Goal: Task Accomplishment & Management: Manage account settings

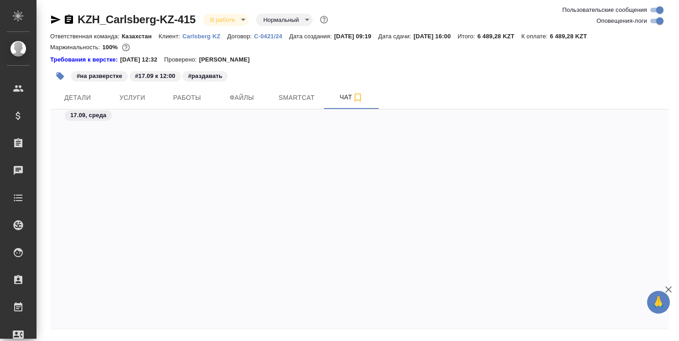
scroll to position [342, 0]
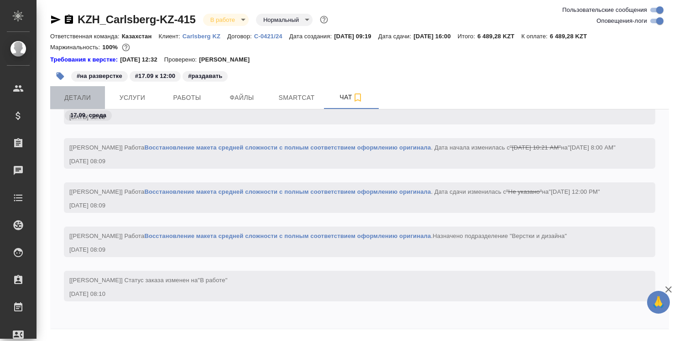
click at [88, 98] on span "Детали" at bounding box center [78, 97] width 44 height 11
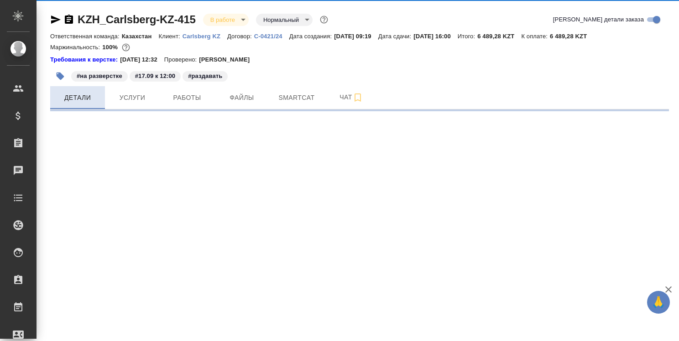
select select "RU"
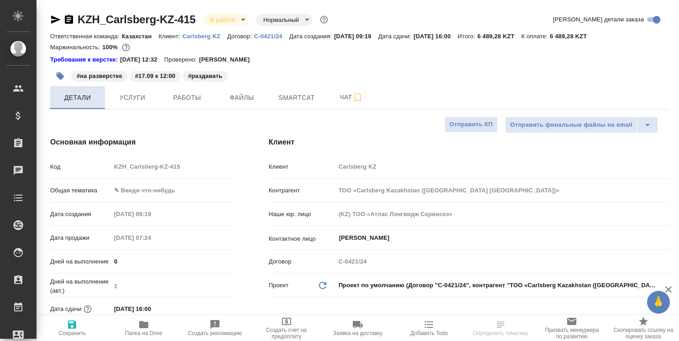
type textarea "x"
click at [141, 325] on icon "button" at bounding box center [143, 324] width 9 height 7
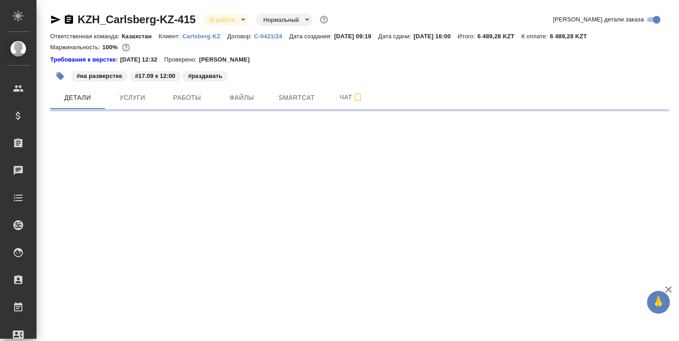
select select "RU"
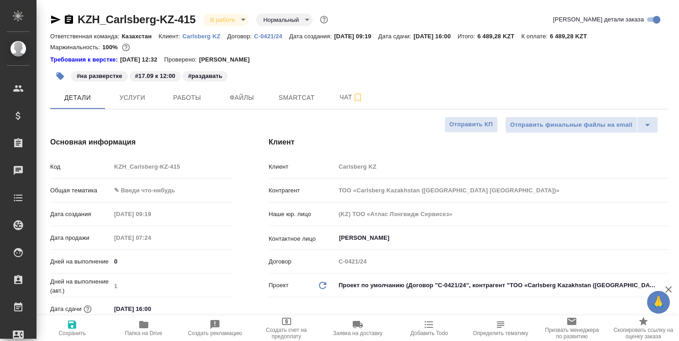
type textarea "x"
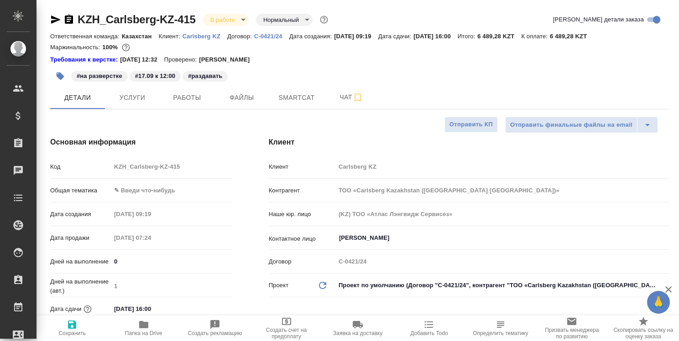
type textarea "x"
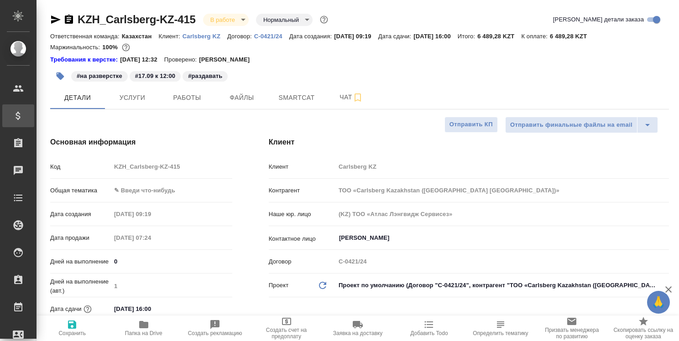
type textarea "x"
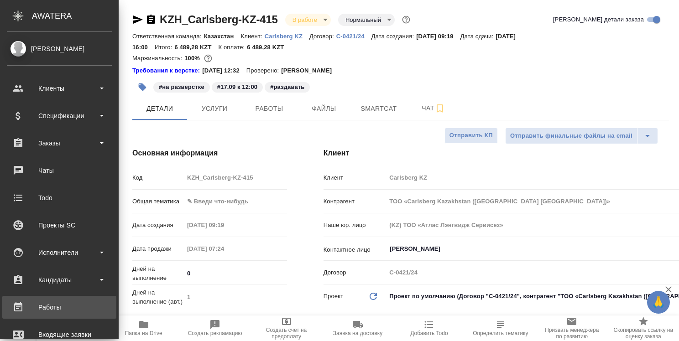
type textarea "x"
click at [45, 307] on div "Работы" at bounding box center [59, 308] width 105 height 14
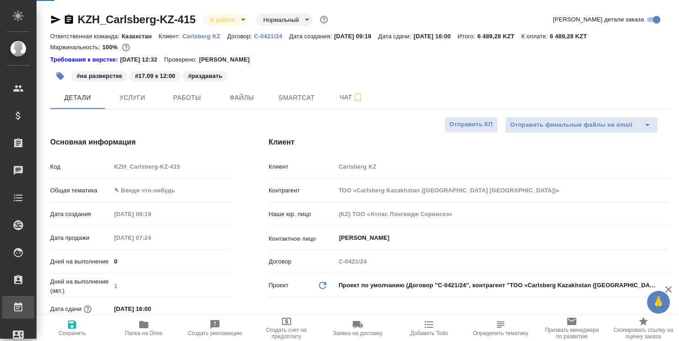
type textarea "x"
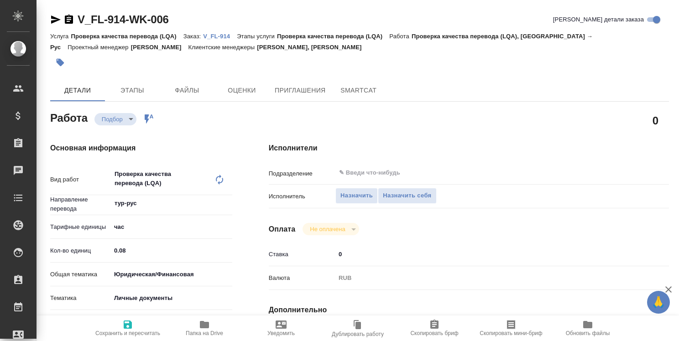
type textarea "x"
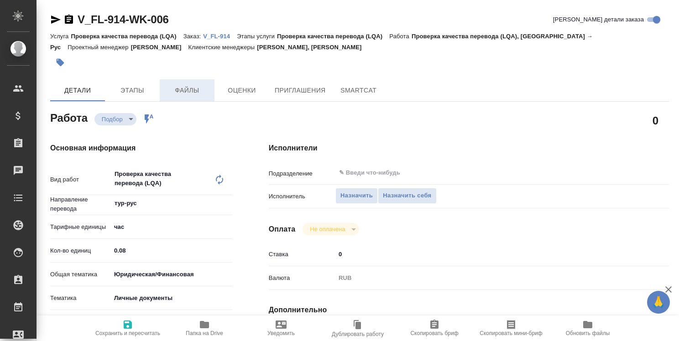
type textarea "x"
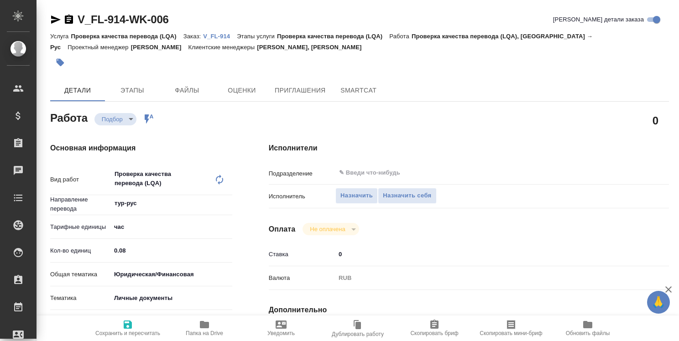
type textarea "x"
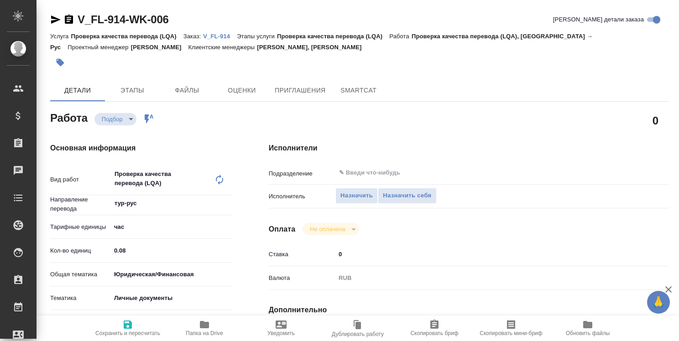
click at [215, 37] on p "V_FL-914" at bounding box center [220, 36] width 34 height 7
type textarea "x"
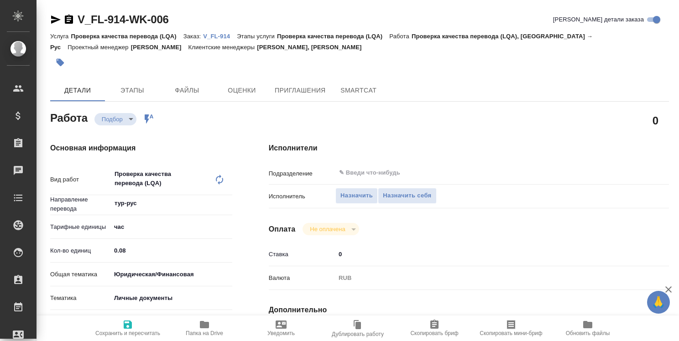
type textarea "x"
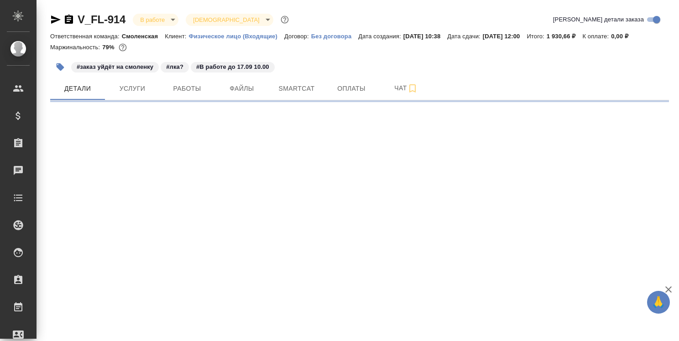
select select "RU"
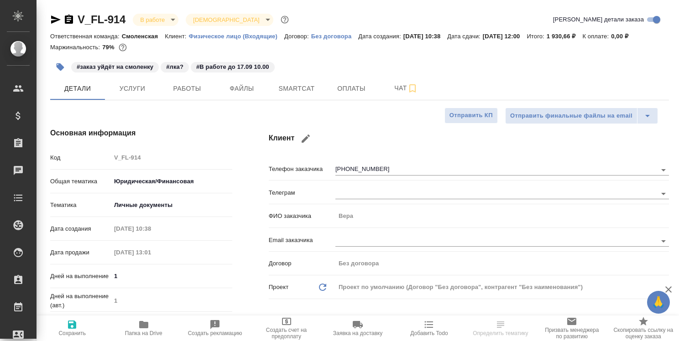
type textarea "x"
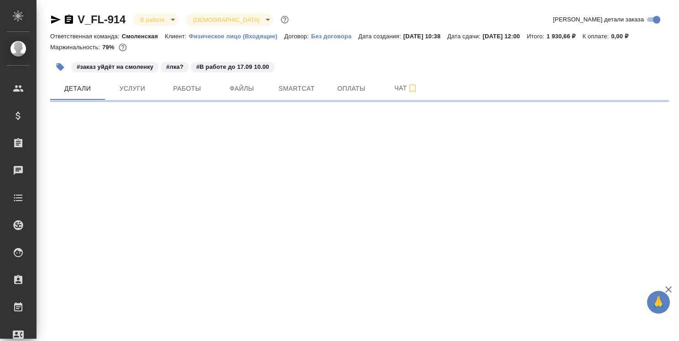
select select "RU"
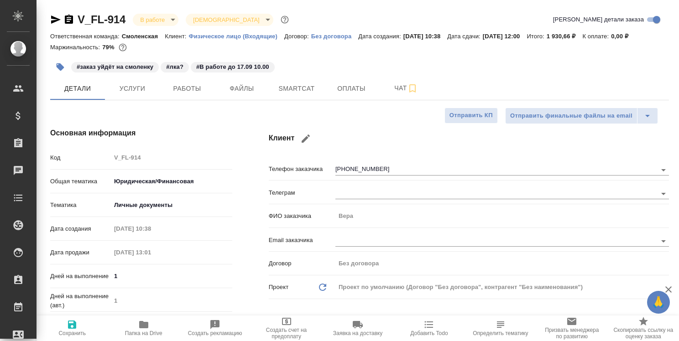
type textarea "x"
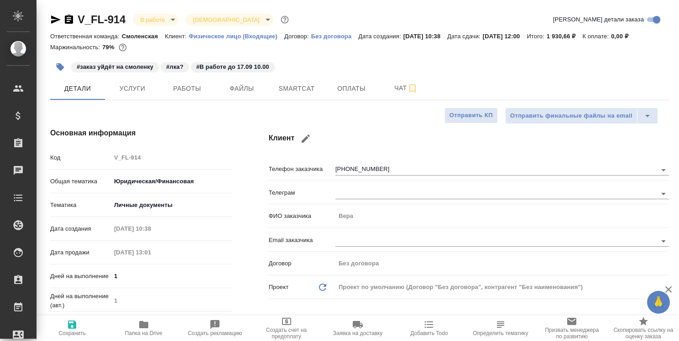
type textarea "x"
click at [183, 87] on span "Работы" at bounding box center [187, 88] width 44 height 11
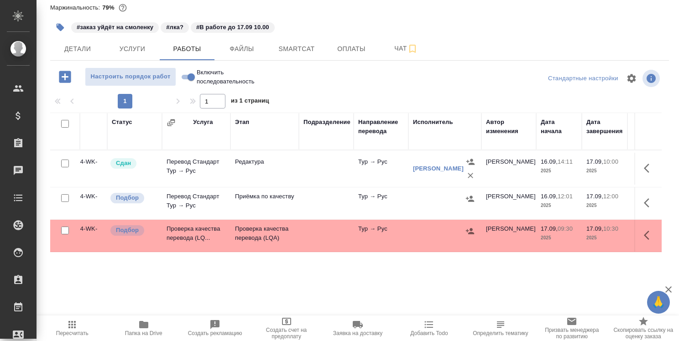
scroll to position [0, 69]
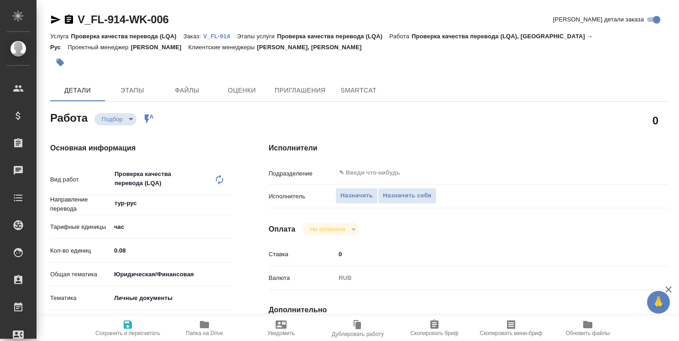
type textarea "x"
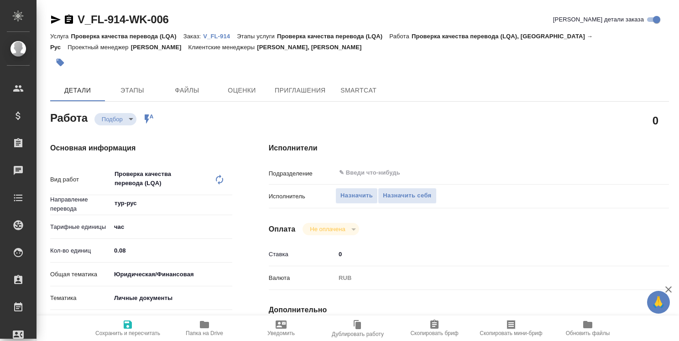
type textarea "x"
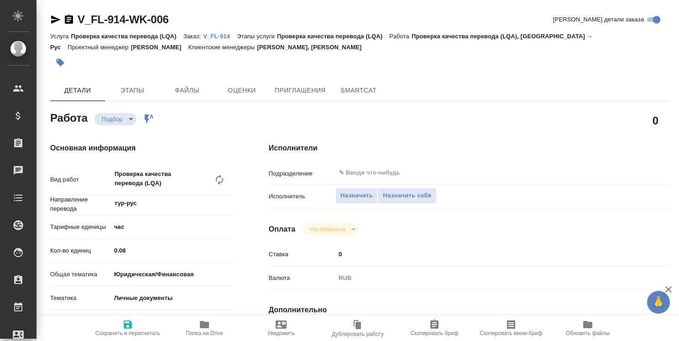
click at [223, 38] on p "V_FL-914" at bounding box center [220, 36] width 34 height 7
type textarea "x"
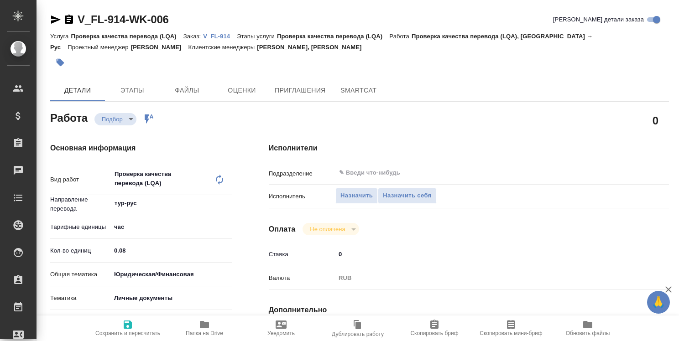
type textarea "x"
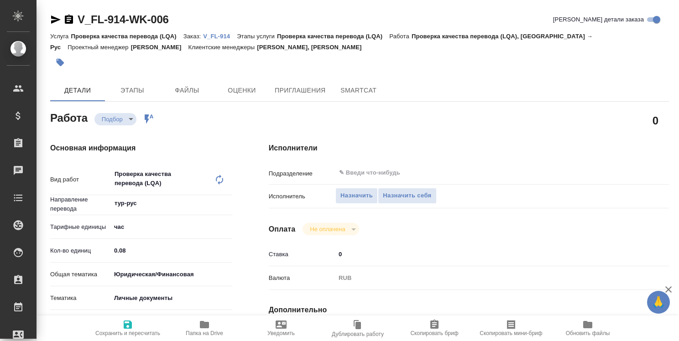
type textarea "x"
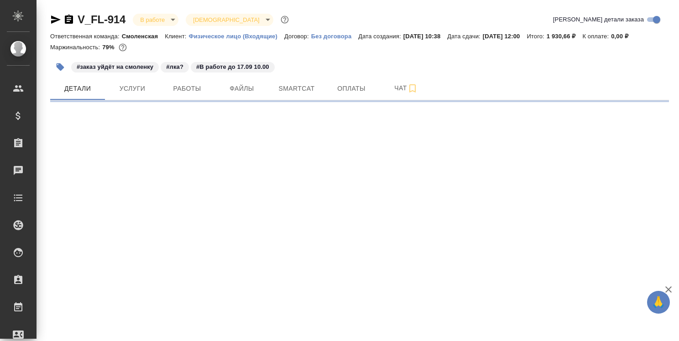
select select "RU"
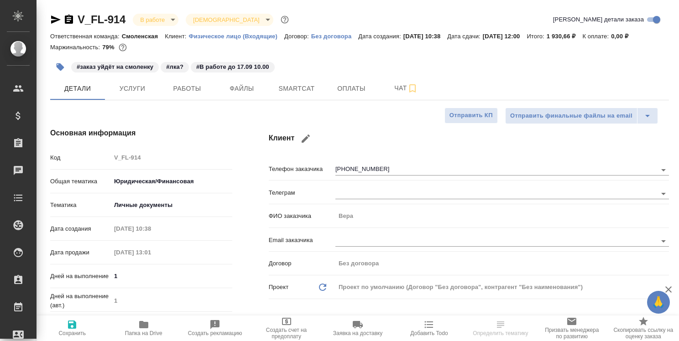
type textarea "x"
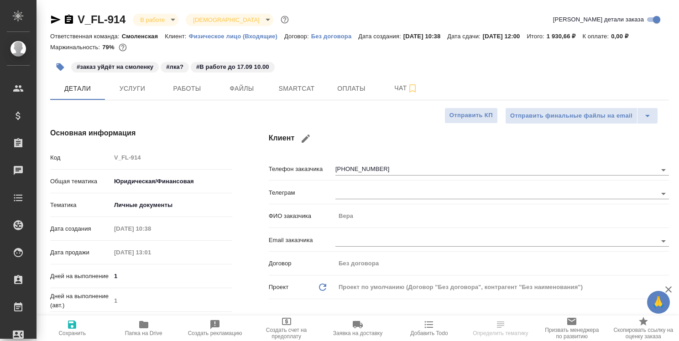
type textarea "x"
click at [193, 86] on span "Работы" at bounding box center [187, 88] width 44 height 11
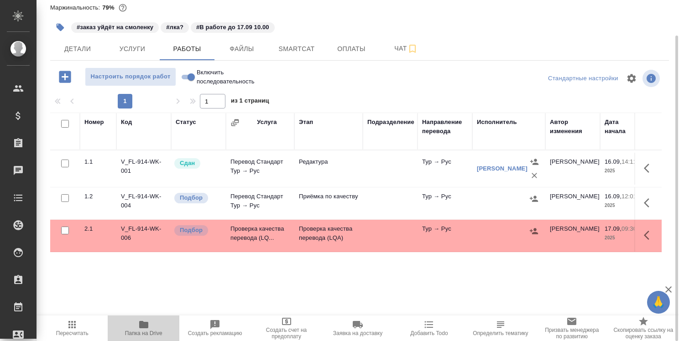
click at [147, 326] on icon "button" at bounding box center [143, 324] width 9 height 7
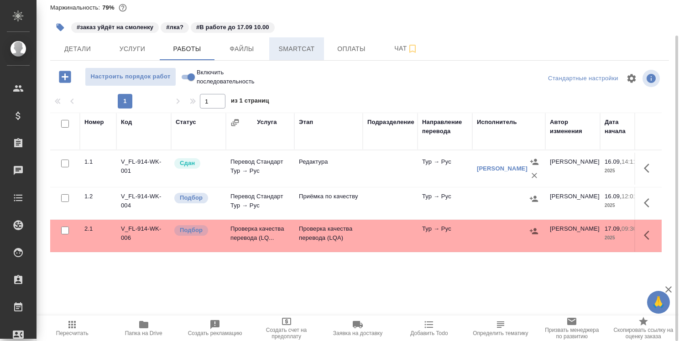
click at [301, 49] on span "Smartcat" at bounding box center [297, 48] width 44 height 11
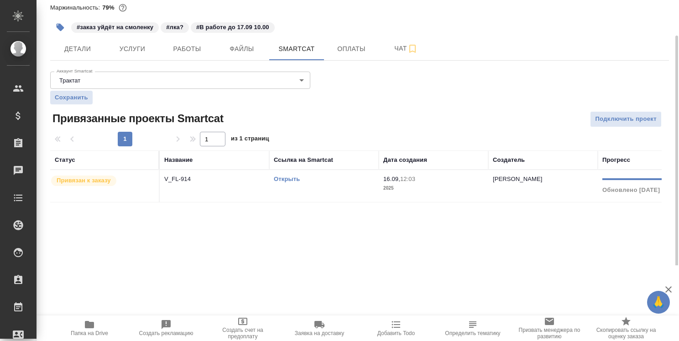
click at [296, 178] on link "Открыть" at bounding box center [287, 179] width 26 height 7
click at [93, 53] on span "Детали" at bounding box center [78, 48] width 44 height 11
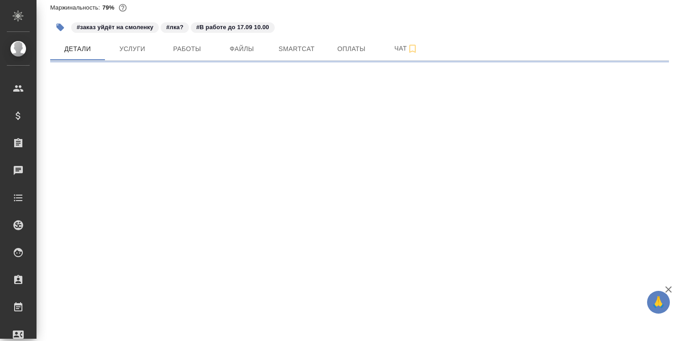
select select "RU"
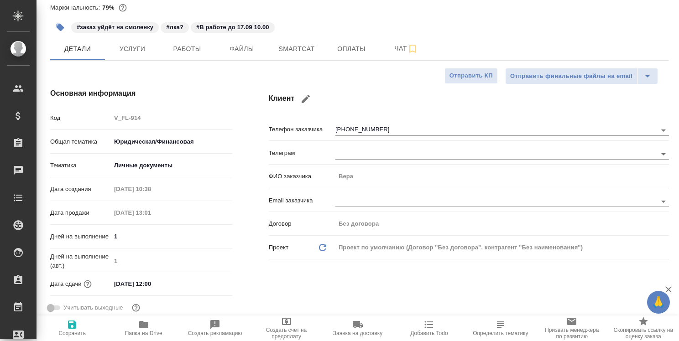
type textarea "x"
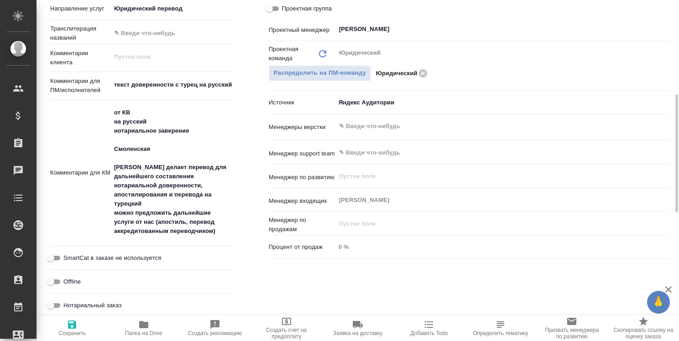
scroll to position [496, 0]
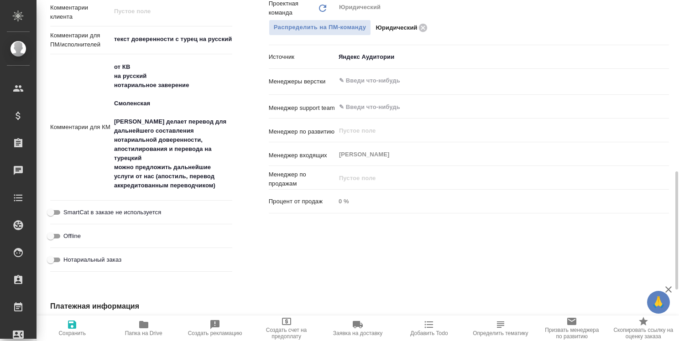
type textarea "x"
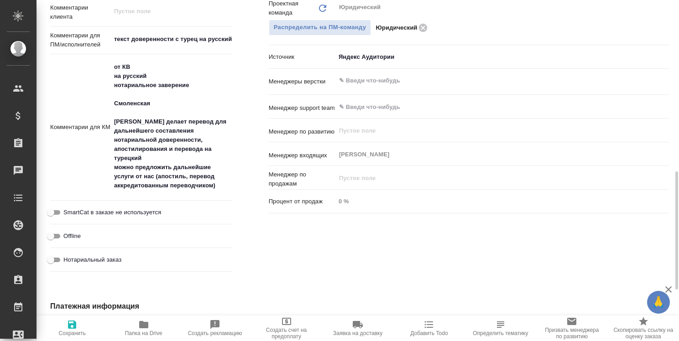
type textarea "x"
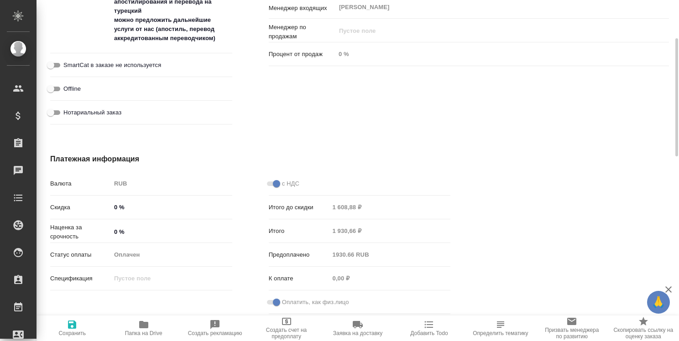
scroll to position [506, 0]
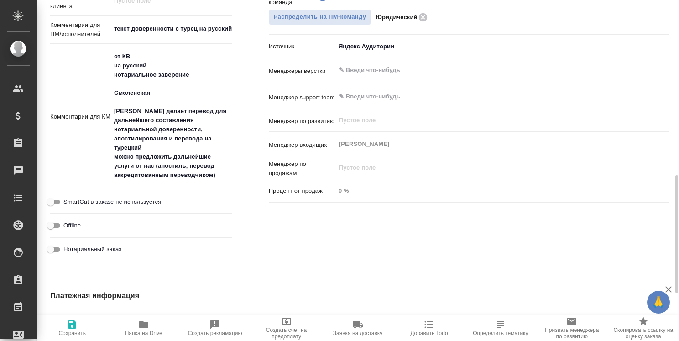
type textarea "x"
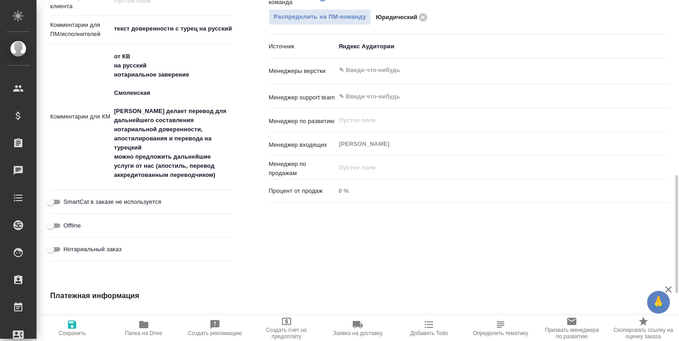
type textarea "x"
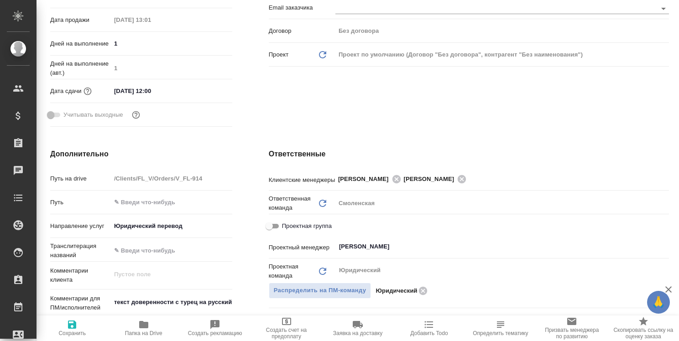
scroll to position [0, 0]
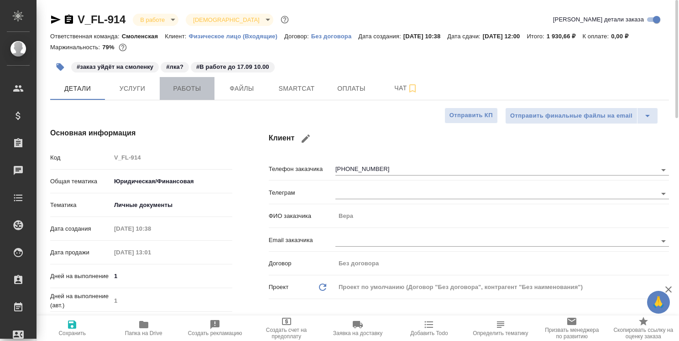
click at [191, 89] on span "Работы" at bounding box center [187, 88] width 44 height 11
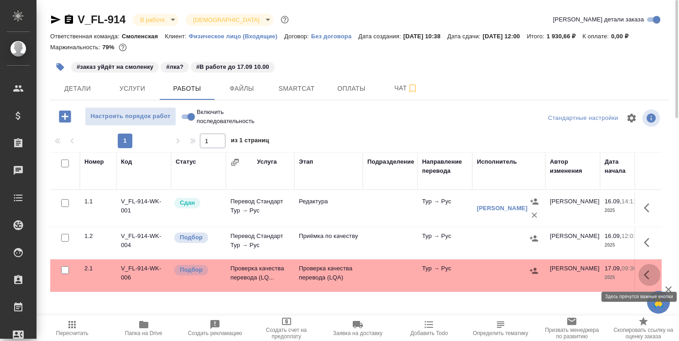
click at [649, 271] on icon "button" at bounding box center [646, 275] width 5 height 9
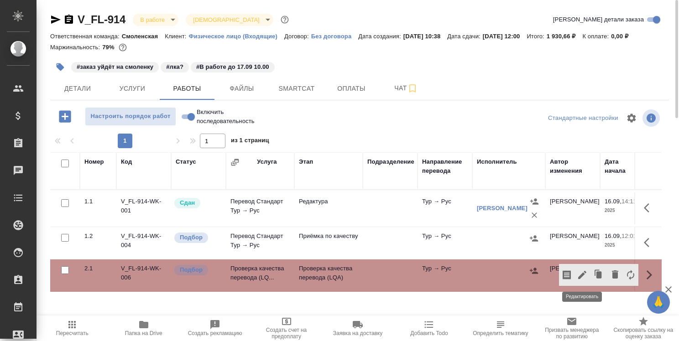
click at [584, 273] on icon "button" at bounding box center [582, 275] width 11 height 11
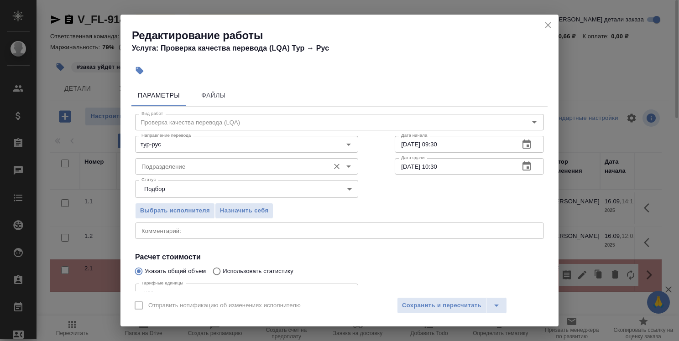
click at [305, 165] on input "Подразделение" at bounding box center [231, 166] width 187 height 11
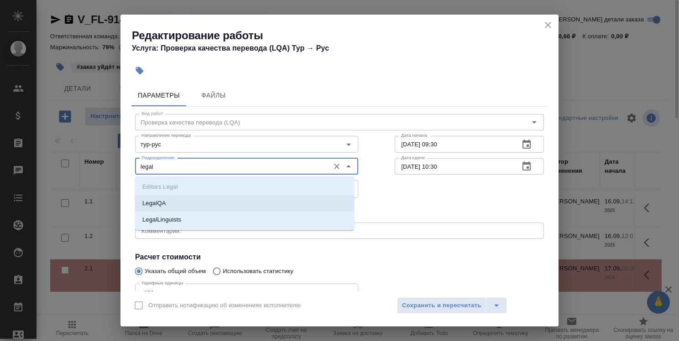
click at [256, 199] on li "LegalQA" at bounding box center [244, 203] width 219 height 16
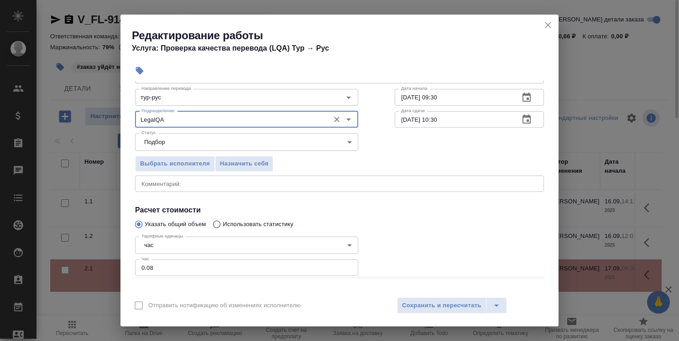
scroll to position [88, 0]
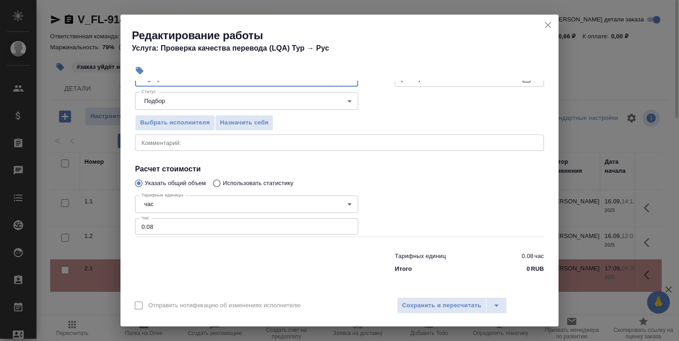
type input "LegalQA"
click at [148, 226] on input "0.08" at bounding box center [246, 227] width 223 height 16
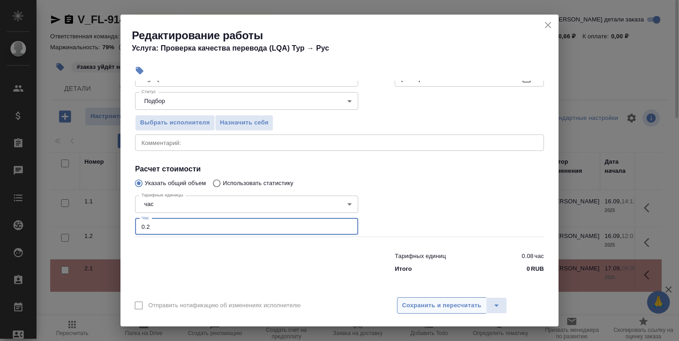
type input "0.2"
click at [423, 307] on span "Сохранить и пересчитать" at bounding box center [441, 306] width 79 height 10
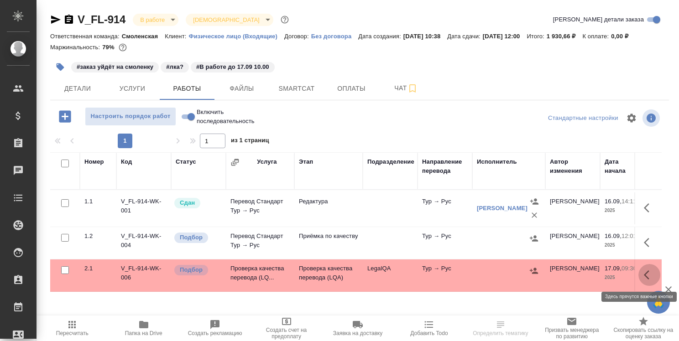
click at [644, 272] on icon "button" at bounding box center [649, 275] width 11 height 11
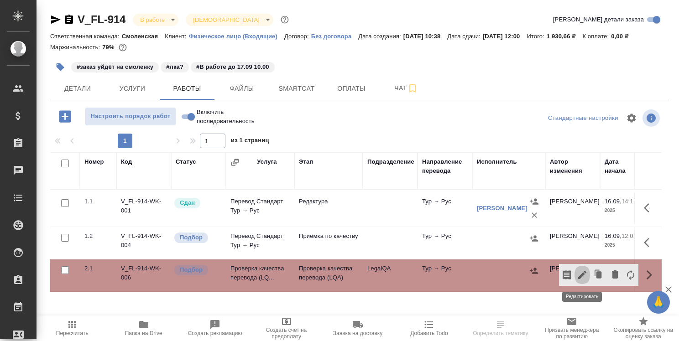
click at [584, 272] on icon "button" at bounding box center [582, 275] width 11 height 11
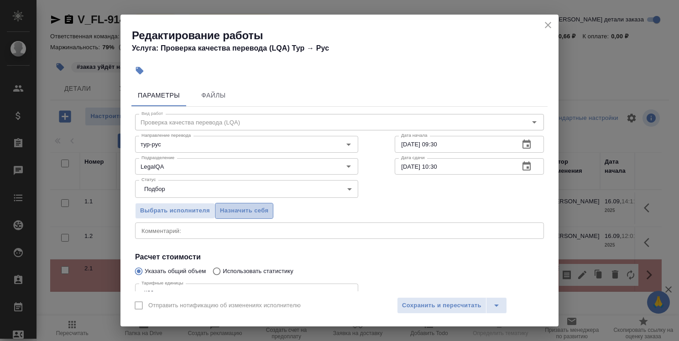
click at [228, 208] on span "Назначить себя" at bounding box center [244, 211] width 48 height 10
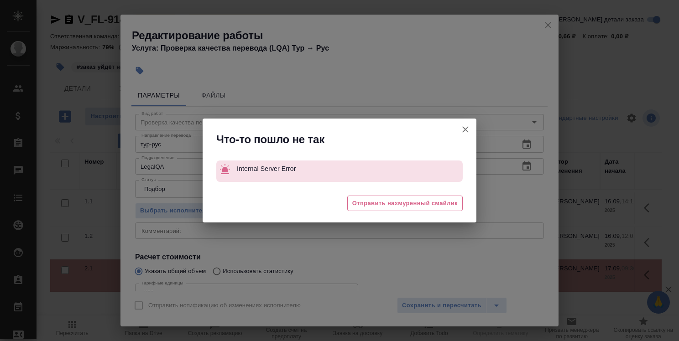
click at [464, 131] on icon "button" at bounding box center [465, 129] width 6 height 6
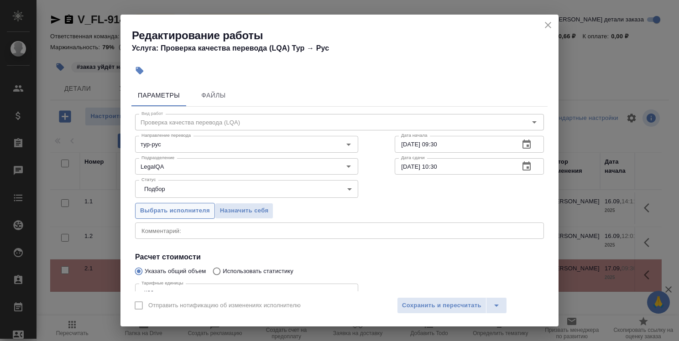
click at [198, 210] on span "Выбрать исполнителя" at bounding box center [175, 211] width 70 height 10
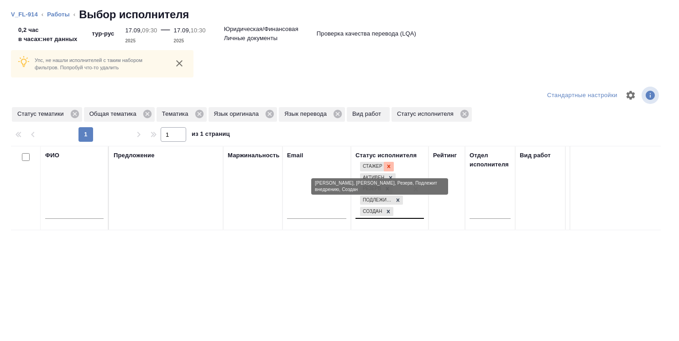
click at [390, 166] on icon at bounding box center [389, 166] width 6 height 6
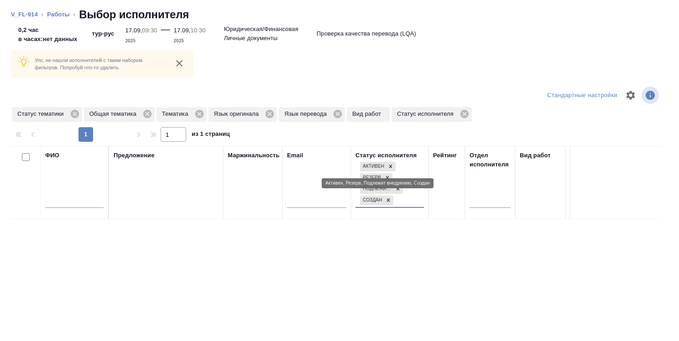
click at [390, 166] on icon at bounding box center [390, 166] width 3 height 3
click at [387, 167] on icon at bounding box center [387, 166] width 3 height 3
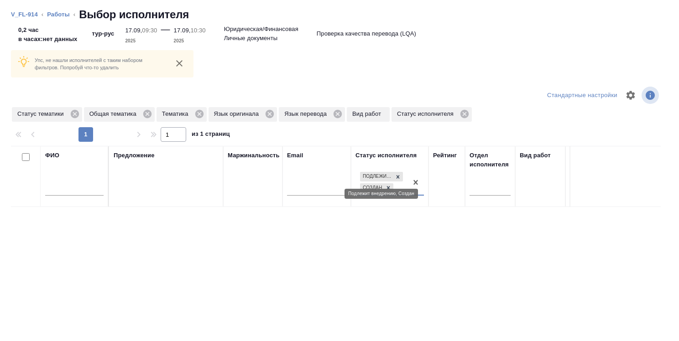
click at [396, 177] on icon at bounding box center [398, 177] width 6 height 6
click at [391, 184] on icon at bounding box center [388, 186] width 6 height 6
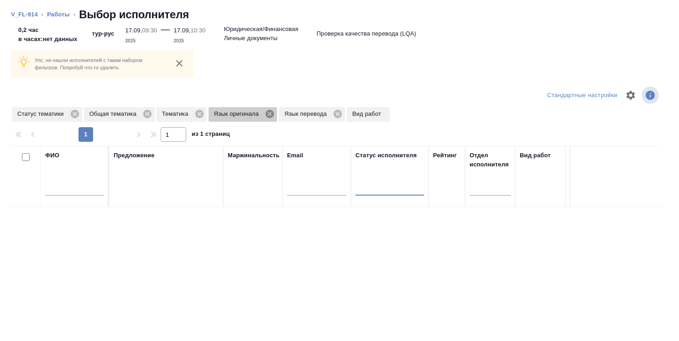
click at [270, 114] on icon at bounding box center [270, 114] width 10 height 10
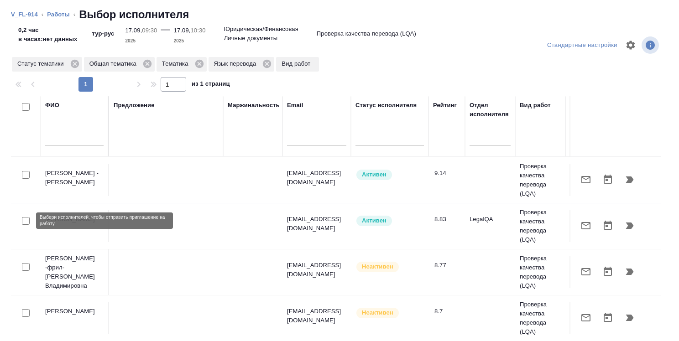
click at [22, 219] on input "checkbox" at bounding box center [26, 221] width 8 height 8
checkbox input "true"
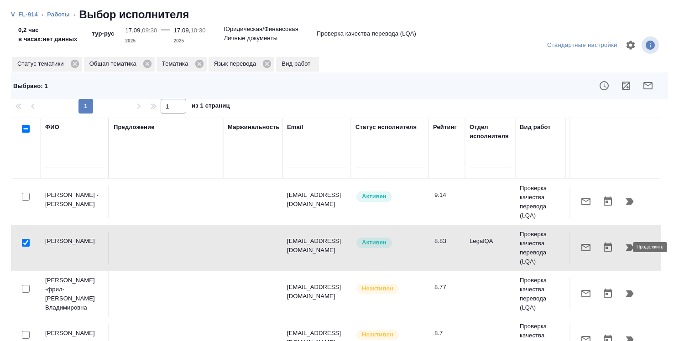
click at [626, 248] on icon "button" at bounding box center [630, 248] width 8 height 6
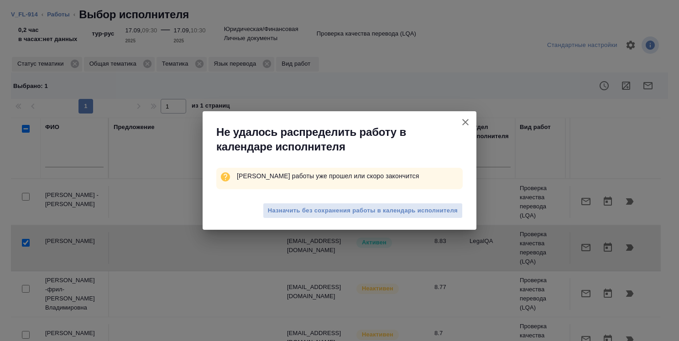
click at [406, 208] on span "Назначить без сохранения работы в календарь исполнителя" at bounding box center [363, 211] width 190 height 10
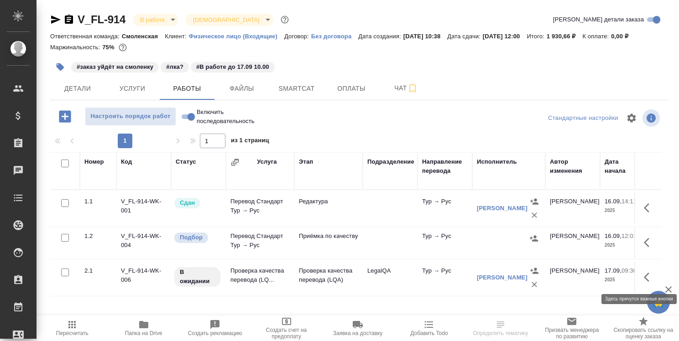
click at [646, 277] on icon "button" at bounding box center [649, 277] width 11 height 11
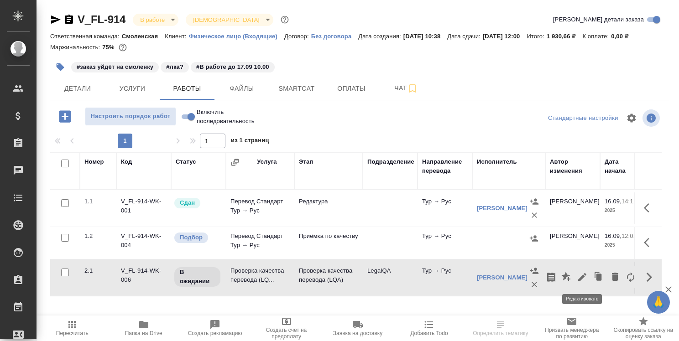
click at [585, 276] on icon "button" at bounding box center [582, 277] width 11 height 11
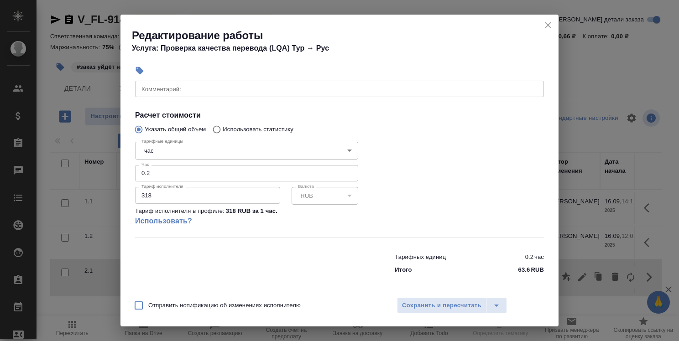
scroll to position [146, 0]
click at [158, 172] on input "0.2" at bounding box center [246, 172] width 223 height 16
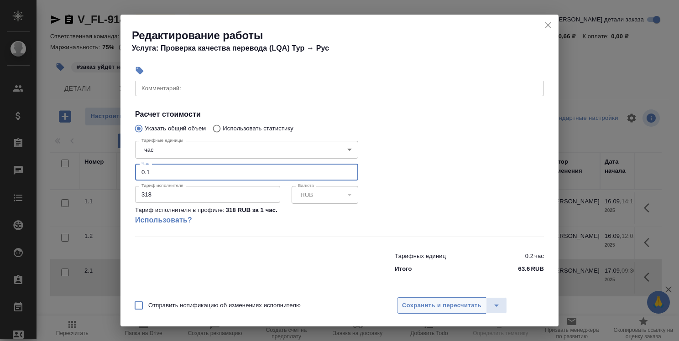
type input "0.1"
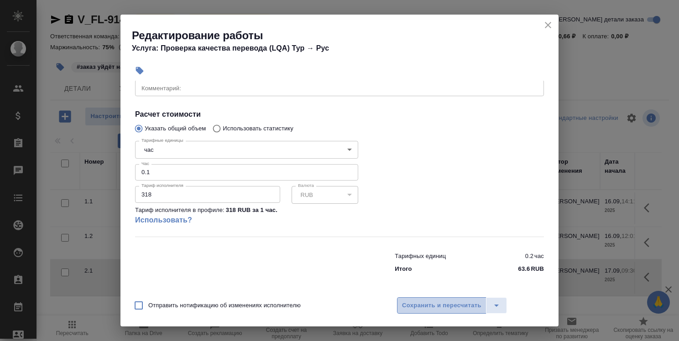
click at [447, 308] on span "Сохранить и пересчитать" at bounding box center [441, 306] width 79 height 10
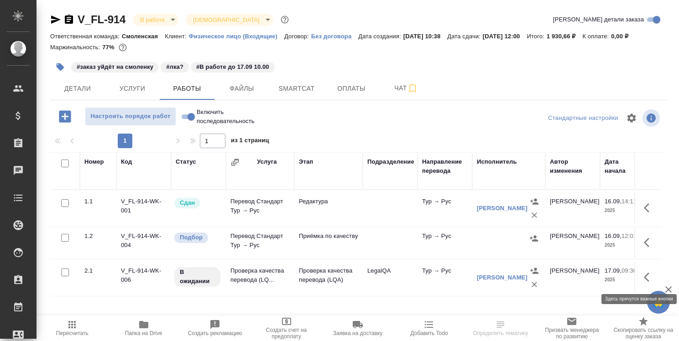
click at [647, 276] on icon "button" at bounding box center [649, 277] width 11 height 11
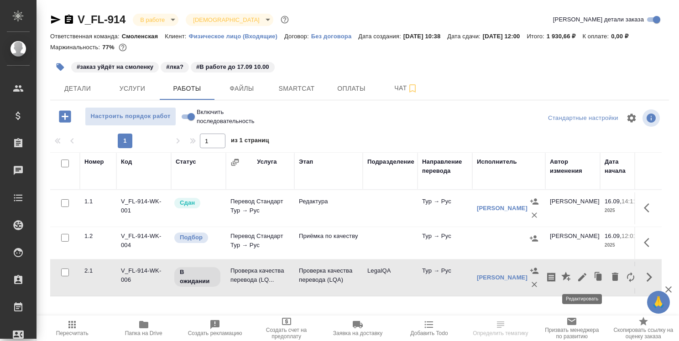
click at [582, 276] on icon "button" at bounding box center [582, 277] width 11 height 11
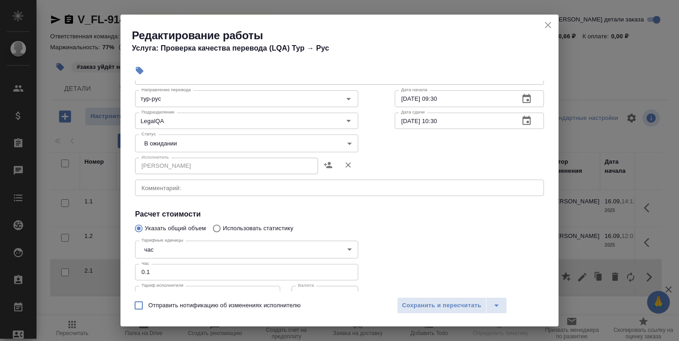
scroll to position [46, 0]
click at [266, 141] on body "🙏 .cls-1 fill:#fff; AWATERA [PERSON_NAME] Спецификации Заказы 0 Чаты Todo Проек…" at bounding box center [339, 170] width 679 height 341
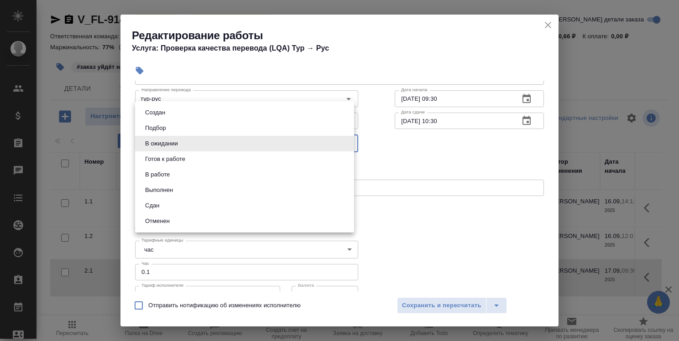
click at [219, 201] on li "Сдан" at bounding box center [244, 206] width 219 height 16
type input "closed"
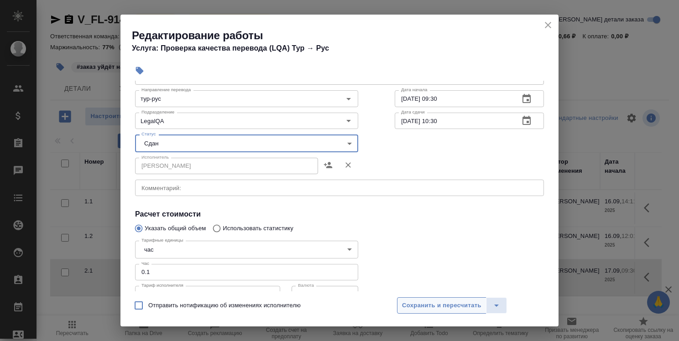
click at [425, 306] on span "Сохранить и пересчитать" at bounding box center [441, 306] width 79 height 10
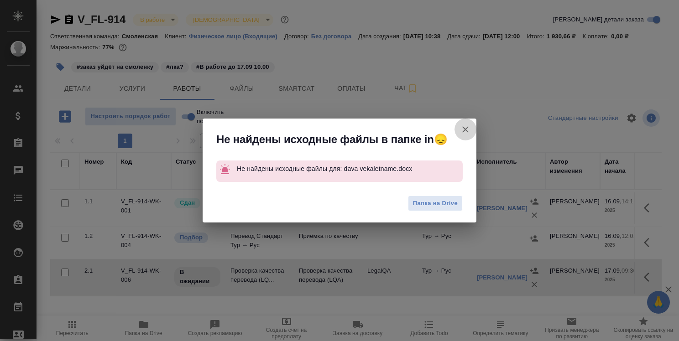
click at [467, 129] on icon "button" at bounding box center [465, 129] width 11 height 11
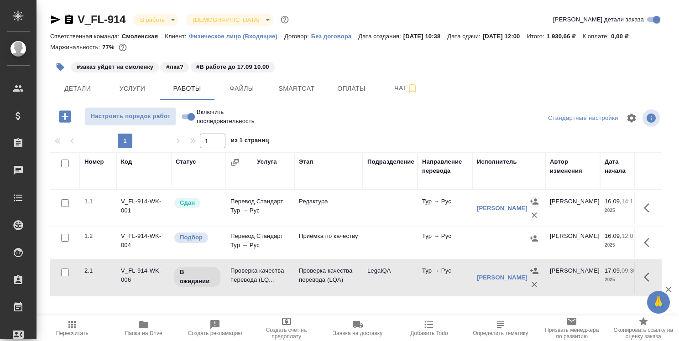
click at [186, 115] on input "Включить последовательность" at bounding box center [191, 116] width 33 height 11
checkbox input "true"
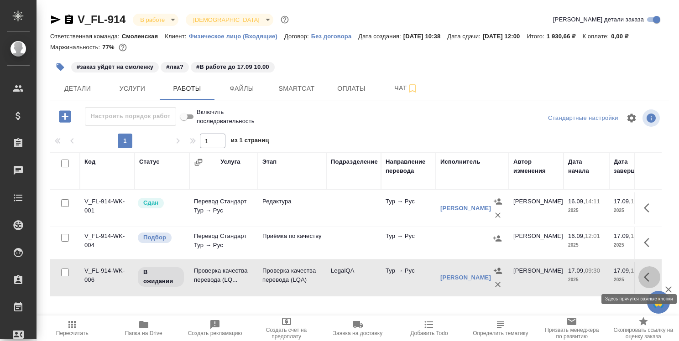
click at [645, 268] on button "button" at bounding box center [649, 277] width 22 height 22
click at [582, 277] on icon "button" at bounding box center [582, 277] width 8 height 8
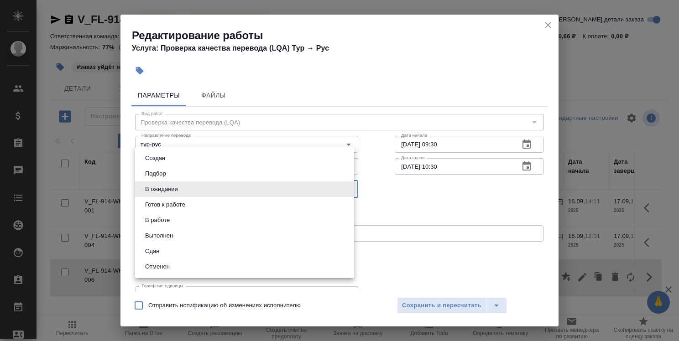
click at [265, 190] on body "🙏 .cls-1 fill:#fff; AWATERA Strelnikova Olga Клиенты Спецификации Заказы 0 Чаты…" at bounding box center [339, 170] width 679 height 341
click at [257, 248] on li "Сдан" at bounding box center [244, 252] width 219 height 16
type input "closed"
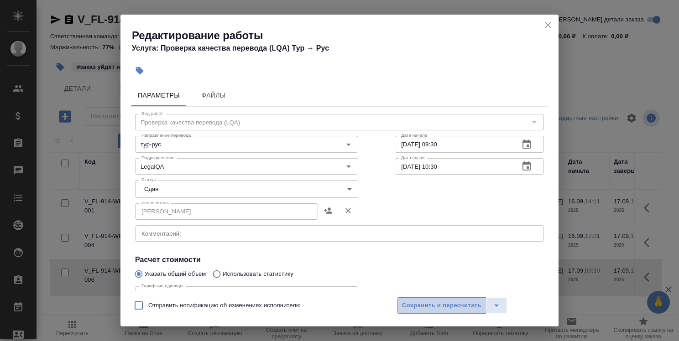
click at [453, 305] on span "Сохранить и пересчитать" at bounding box center [441, 306] width 79 height 10
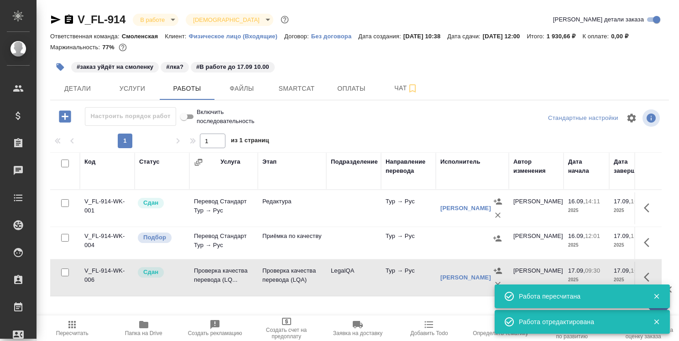
click at [657, 293] on icon "button" at bounding box center [656, 296] width 8 height 8
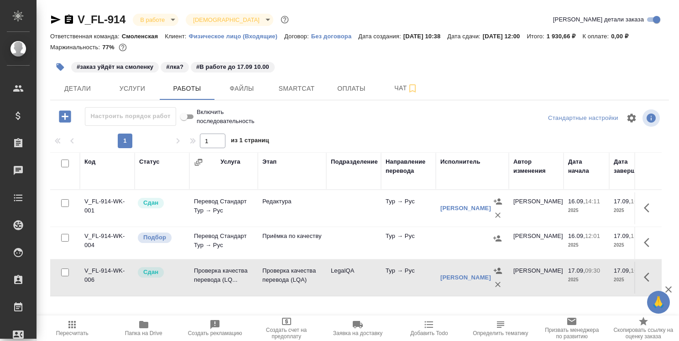
click at [192, 117] on input "Включить последовательность" at bounding box center [183, 116] width 33 height 11
checkbox input "false"
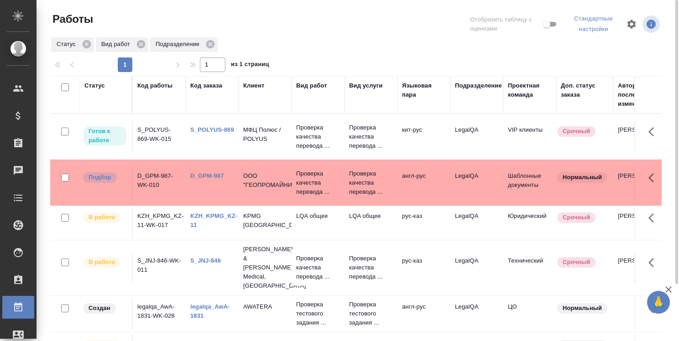
click at [214, 173] on link "D_GPM-987" at bounding box center [207, 175] width 34 height 7
click at [220, 126] on link "S_POLYUS-869" at bounding box center [212, 129] width 44 height 7
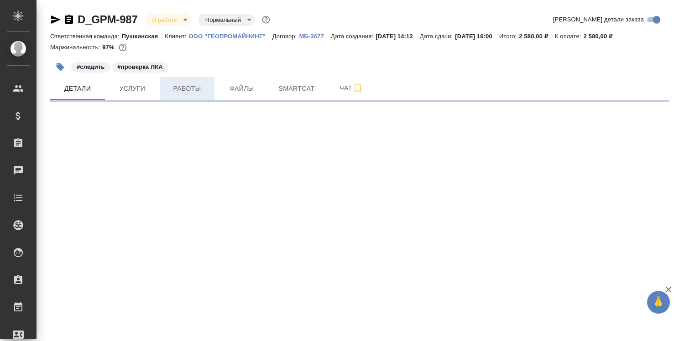
select select "RU"
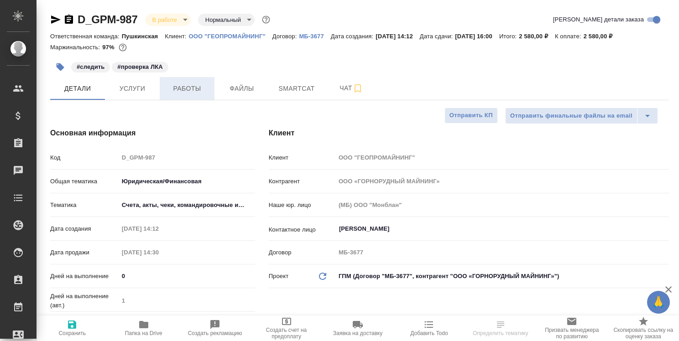
type textarea "x"
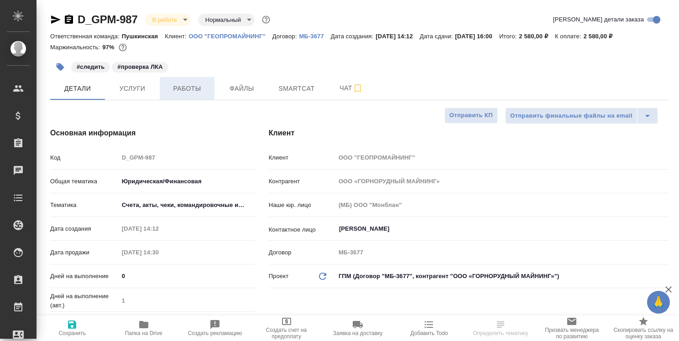
type textarea "x"
click at [191, 89] on span "Работы" at bounding box center [187, 88] width 44 height 11
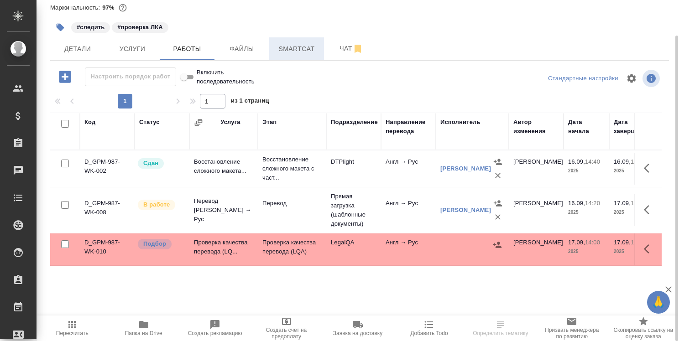
click at [293, 52] on span "Smartcat" at bounding box center [297, 48] width 44 height 11
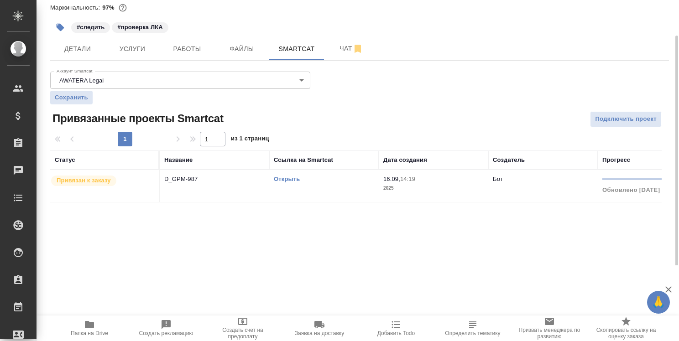
click at [289, 179] on link "Открыть" at bounding box center [287, 179] width 26 height 7
click at [192, 49] on span "Работы" at bounding box center [187, 48] width 44 height 11
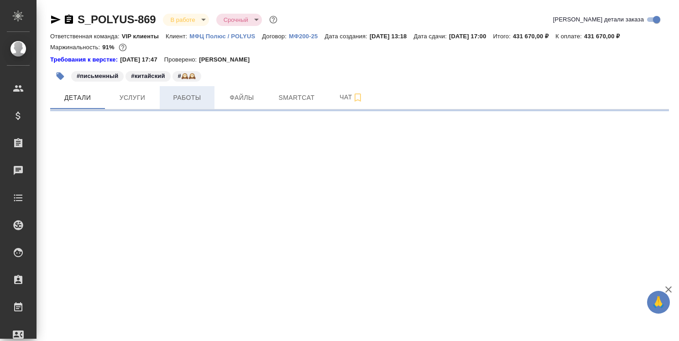
select select "RU"
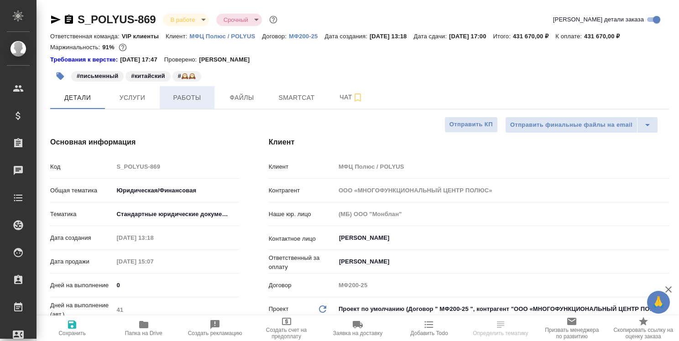
type textarea "x"
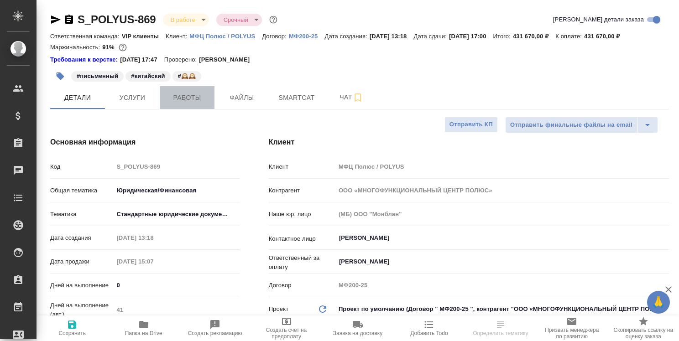
type textarea "x"
click at [188, 94] on span "Работы" at bounding box center [187, 97] width 44 height 11
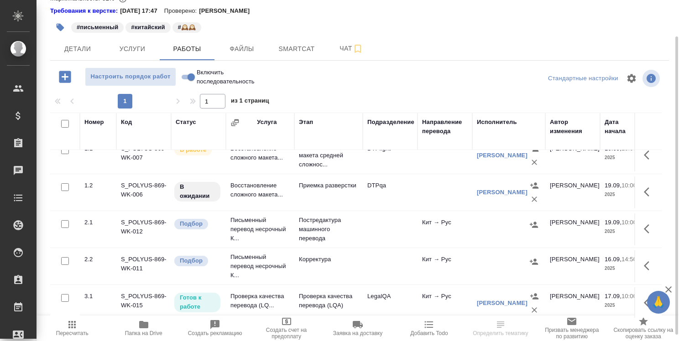
scroll to position [46, 0]
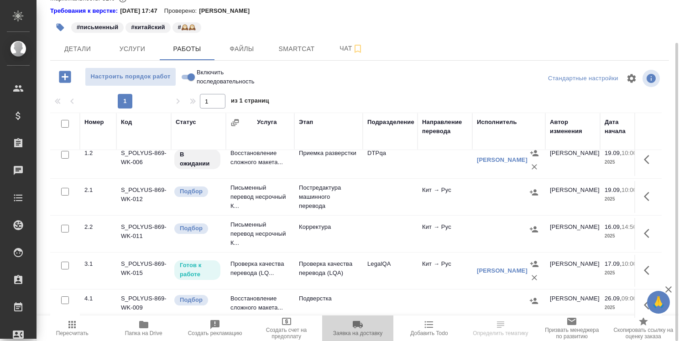
drag, startPoint x: 361, startPoint y: 316, endPoint x: 382, endPoint y: 316, distance: 21.0
click at [382, 316] on button "Заявка на доставку" at bounding box center [357, 329] width 71 height 26
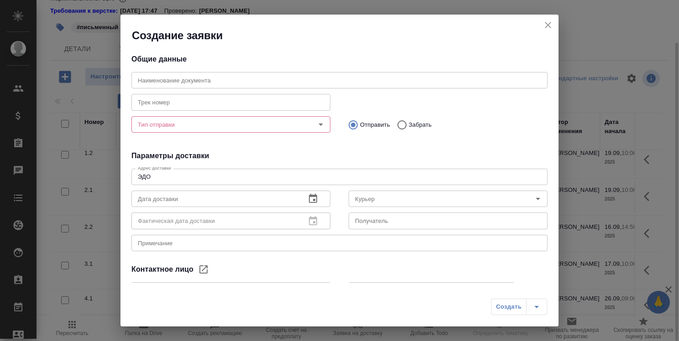
click at [380, 313] on div "Создать" at bounding box center [339, 310] width 438 height 32
type input "[PERSON_NAME]"
click at [549, 25] on icon "close" at bounding box center [547, 25] width 11 height 11
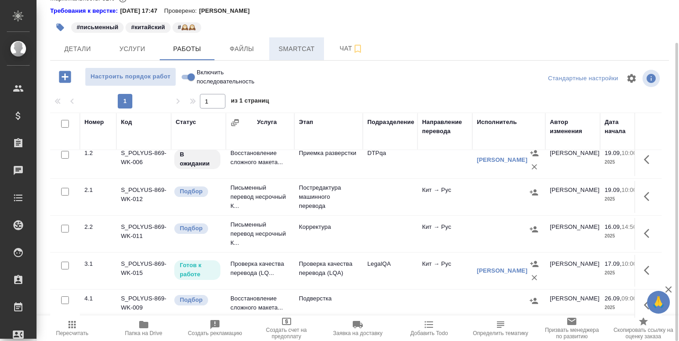
click at [292, 47] on span "Smartcat" at bounding box center [297, 48] width 44 height 11
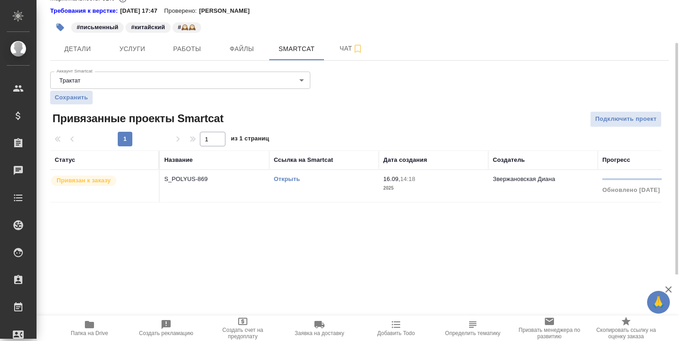
click at [292, 180] on link "Открыть" at bounding box center [287, 179] width 26 height 7
click at [186, 47] on span "Работы" at bounding box center [187, 48] width 44 height 11
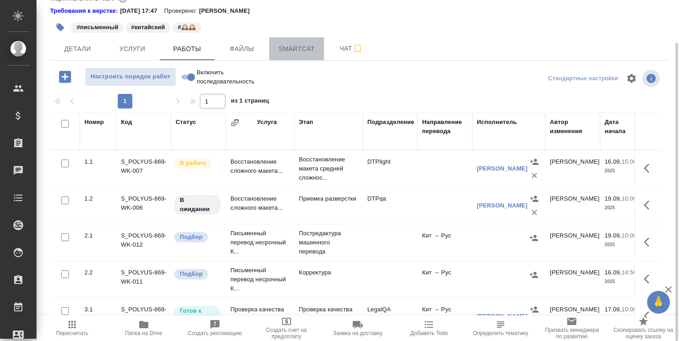
click at [306, 47] on span "Smartcat" at bounding box center [297, 48] width 44 height 11
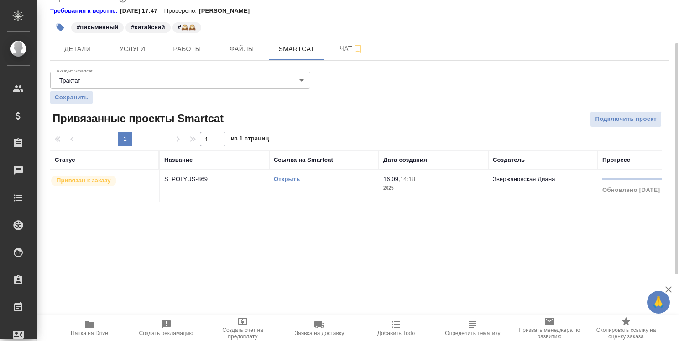
click at [294, 179] on link "Открыть" at bounding box center [287, 179] width 26 height 7
